Goal: Task Accomplishment & Management: Complete application form

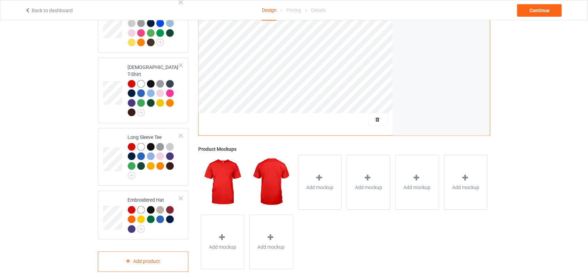
scroll to position [213, 0]
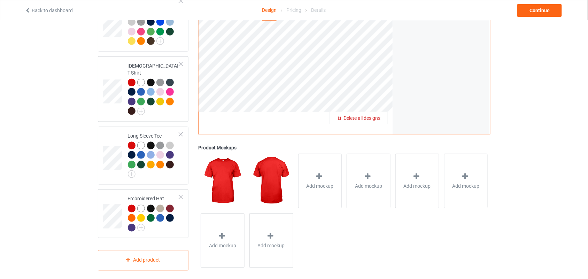
drag, startPoint x: 382, startPoint y: 109, endPoint x: 373, endPoint y: 109, distance: 8.7
click at [373, 116] on span "Delete all designs" at bounding box center [362, 119] width 37 height 6
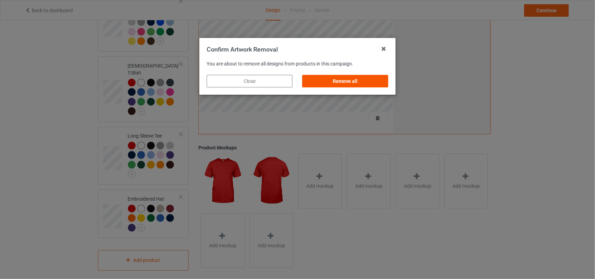
click at [358, 77] on div "Remove all" at bounding box center [346, 81] width 86 height 13
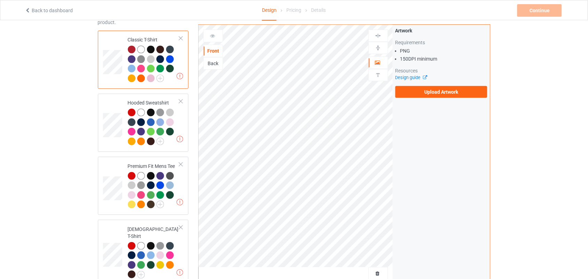
scroll to position [0, 0]
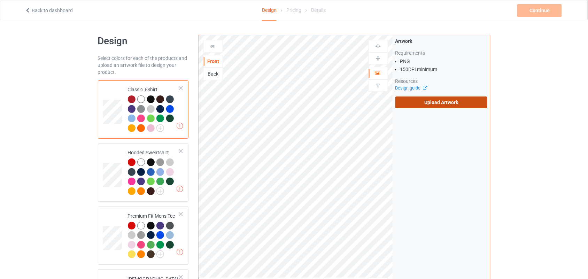
click at [418, 105] on label "Upload Artwork" at bounding box center [442, 103] width 92 height 12
click at [0, 0] on input "Upload Artwork" at bounding box center [0, 0] width 0 height 0
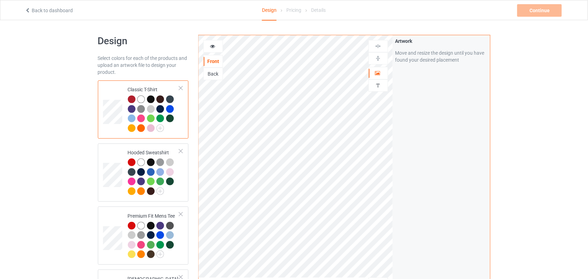
click at [213, 44] on icon at bounding box center [213, 45] width 6 height 5
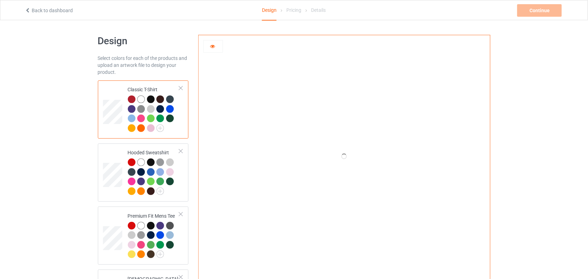
click at [130, 101] on div at bounding box center [132, 100] width 8 height 8
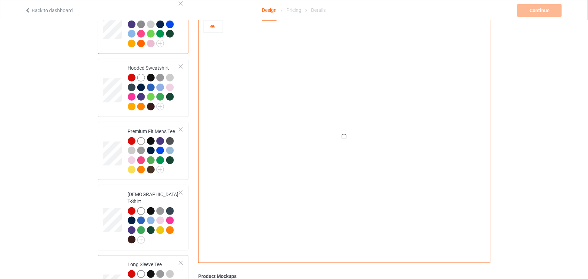
scroll to position [213, 0]
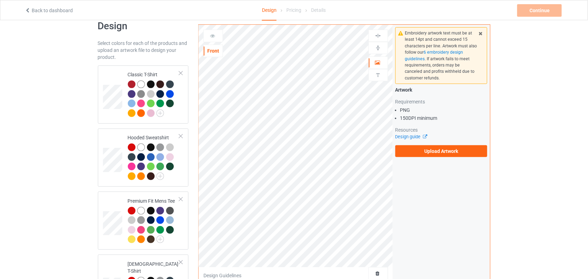
scroll to position [10, 0]
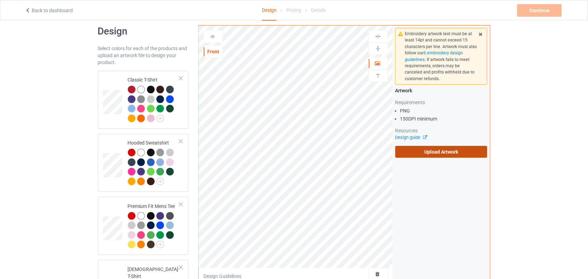
click at [447, 150] on label "Upload Artwork" at bounding box center [442, 152] width 92 height 12
click at [0, 0] on input "Upload Artwork" at bounding box center [0, 0] width 0 height 0
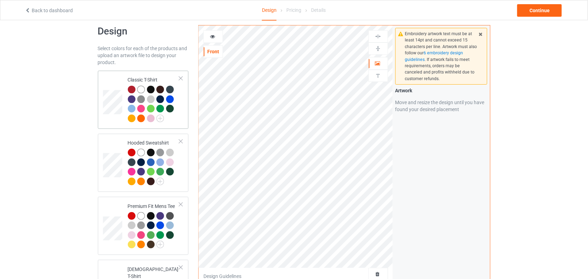
click at [133, 91] on div at bounding box center [132, 90] width 8 height 8
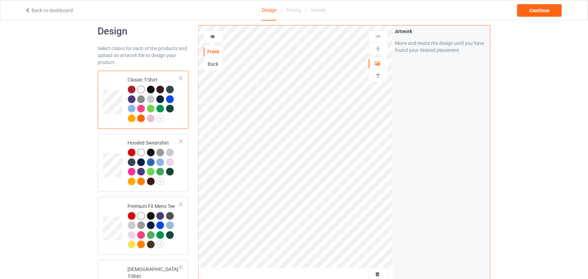
click at [212, 35] on icon at bounding box center [213, 35] width 6 height 5
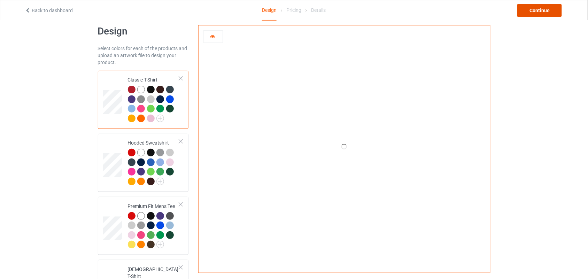
click at [532, 9] on div "Continue" at bounding box center [540, 10] width 45 height 13
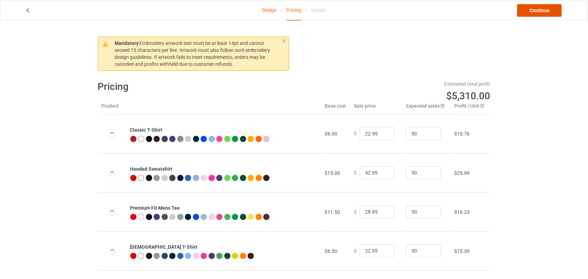
click at [534, 10] on link "Continue" at bounding box center [540, 10] width 45 height 13
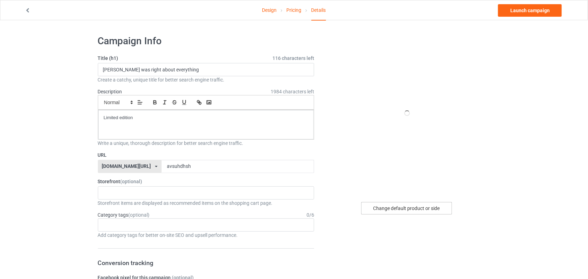
click at [419, 210] on div "Change default product or side" at bounding box center [407, 208] width 91 height 13
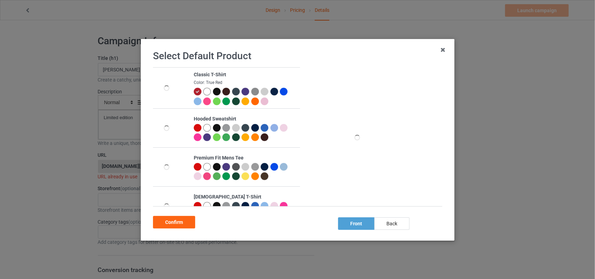
click at [168, 219] on div "Confirm" at bounding box center [174, 222] width 42 height 13
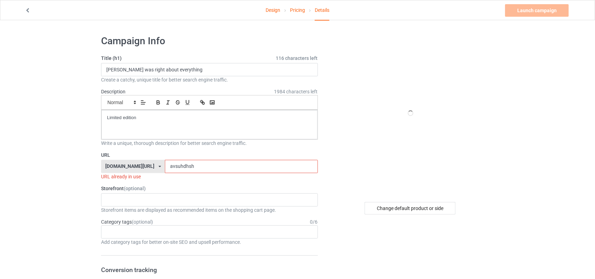
click at [168, 223] on div "Category tags (optional) 0 / 6" at bounding box center [209, 222] width 217 height 7
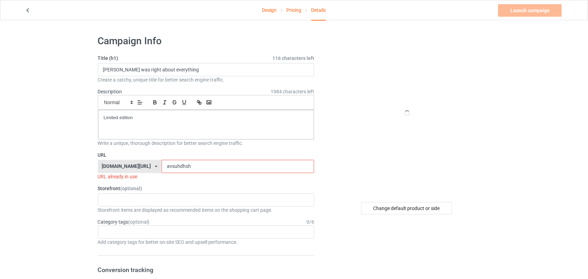
click at [162, 164] on input "avsuhdhsh" at bounding box center [238, 166] width 153 height 13
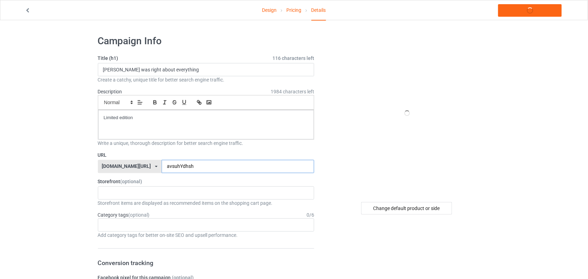
type input "avsuhYdhsh"
click at [136, 72] on input "[PERSON_NAME] was right about everything" at bounding box center [206, 69] width 217 height 13
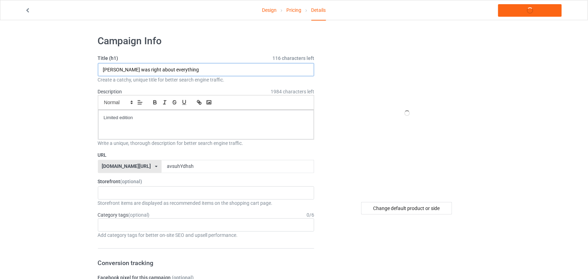
click at [136, 72] on input "[PERSON_NAME] was right about everything" at bounding box center [206, 69] width 217 height 13
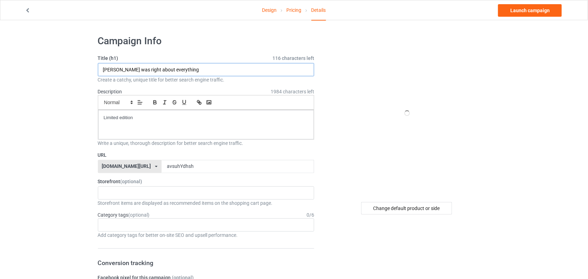
click at [136, 72] on input "[PERSON_NAME] was right about everything" at bounding box center [206, 69] width 217 height 13
paste input "MAKE [US_STATE] our bichigan shirtI"
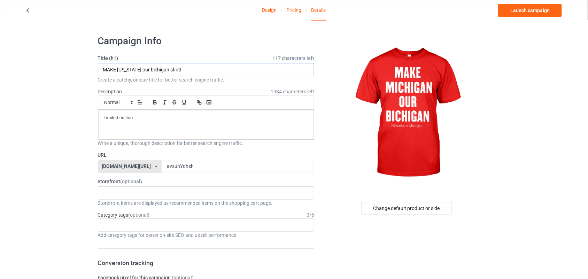
drag, startPoint x: 166, startPoint y: 69, endPoint x: 182, endPoint y: 70, distance: 16.1
click at [182, 70] on input "MAKE [US_STATE] our bichigan shirtI" at bounding box center [206, 69] width 217 height 13
type input "MAKE [US_STATE] our bichigan"
click at [514, 9] on link "Launch campaign" at bounding box center [531, 10] width 64 height 13
